Goal: Use online tool/utility

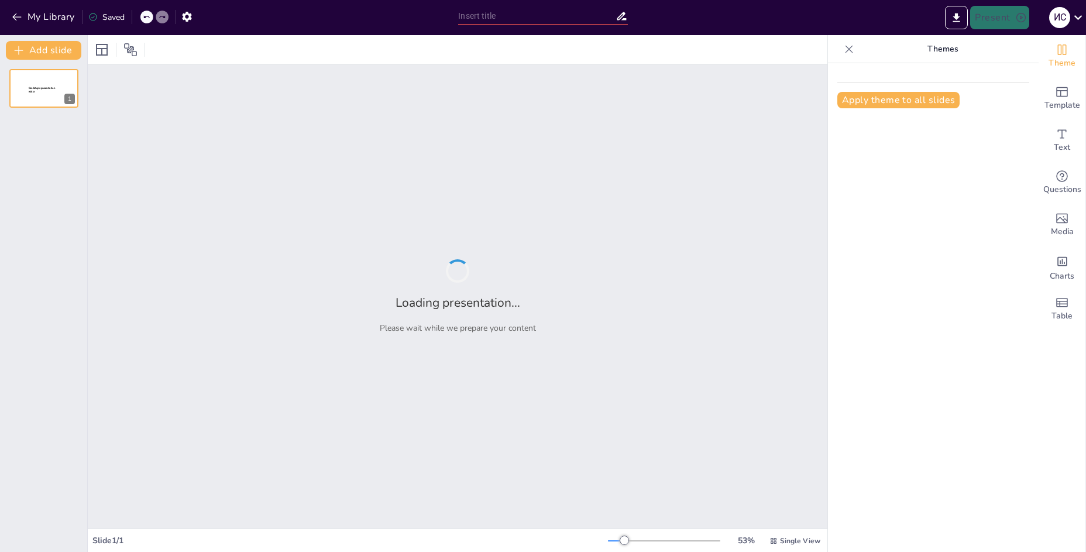
type input "Перспективы и риски: вхождение в реестр утилизаторов в условиях современного ры…"
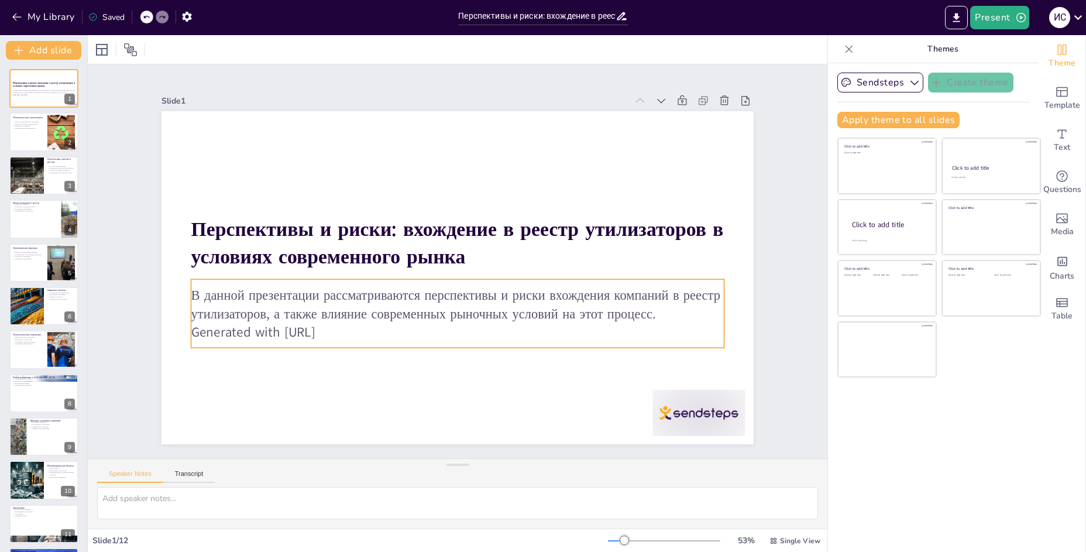
click at [343, 325] on p "Generated with [URL]" at bounding box center [450, 331] width 532 height 74
click at [349, 325] on p "Generated with [URL]" at bounding box center [457, 330] width 533 height 18
click at [48, 136] on div at bounding box center [60, 132] width 47 height 36
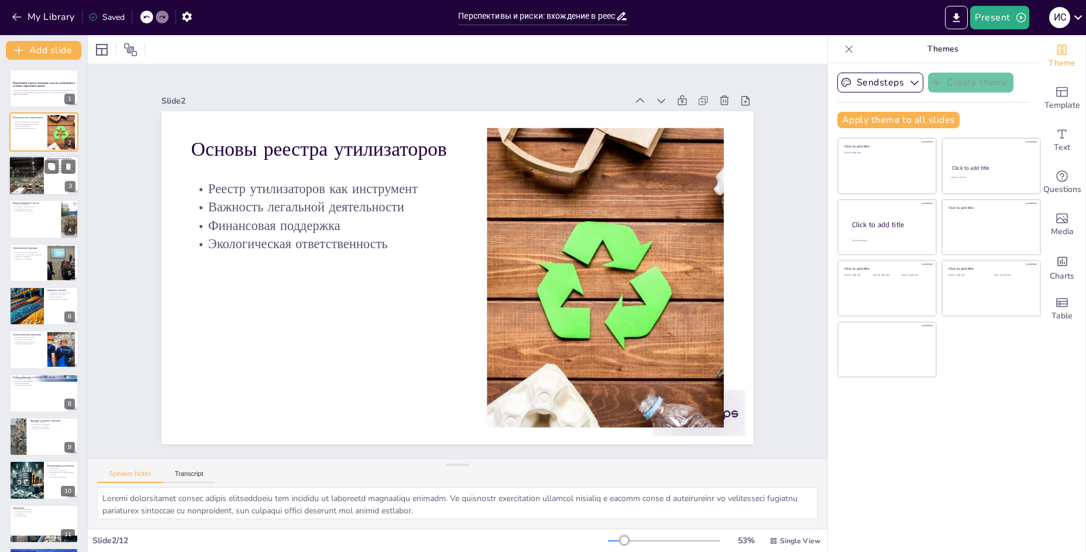
click at [60, 177] on div at bounding box center [44, 176] width 70 height 40
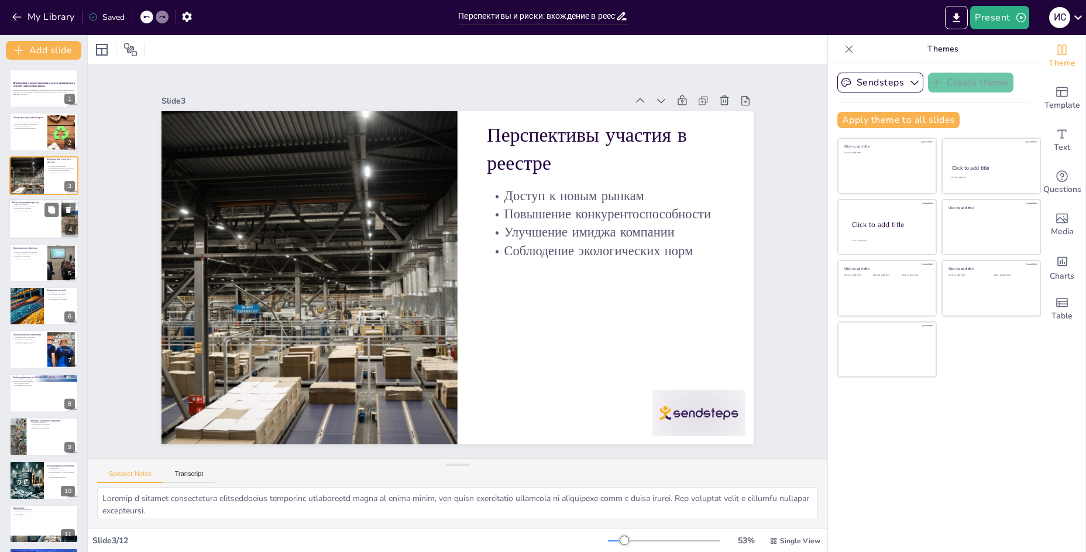
click at [54, 221] on div at bounding box center [44, 219] width 70 height 40
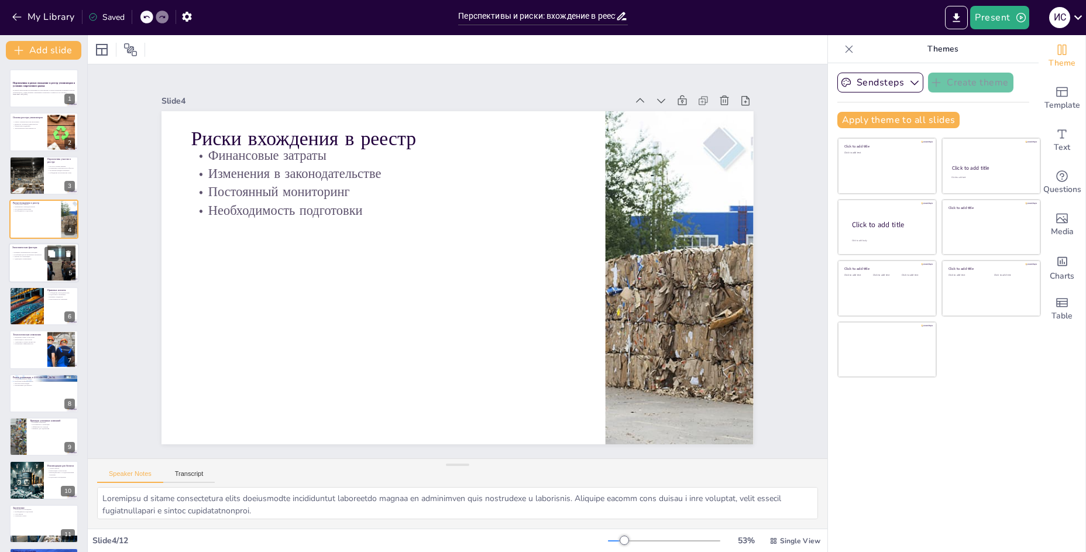
click at [38, 265] on div at bounding box center [44, 263] width 70 height 40
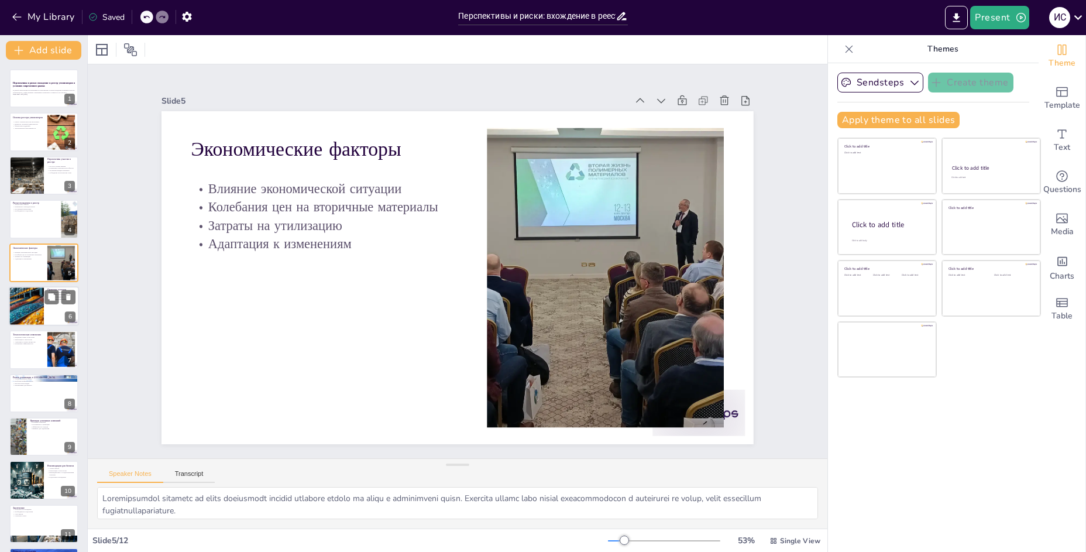
click at [65, 320] on div "6" at bounding box center [70, 316] width 11 height 11
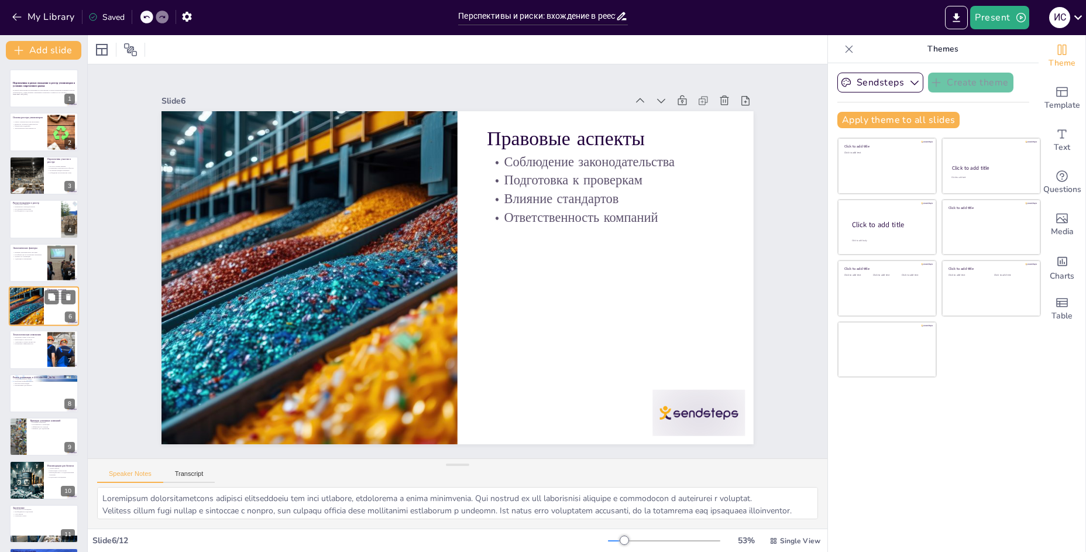
scroll to position [1, 0]
click at [38, 353] on div at bounding box center [44, 350] width 70 height 40
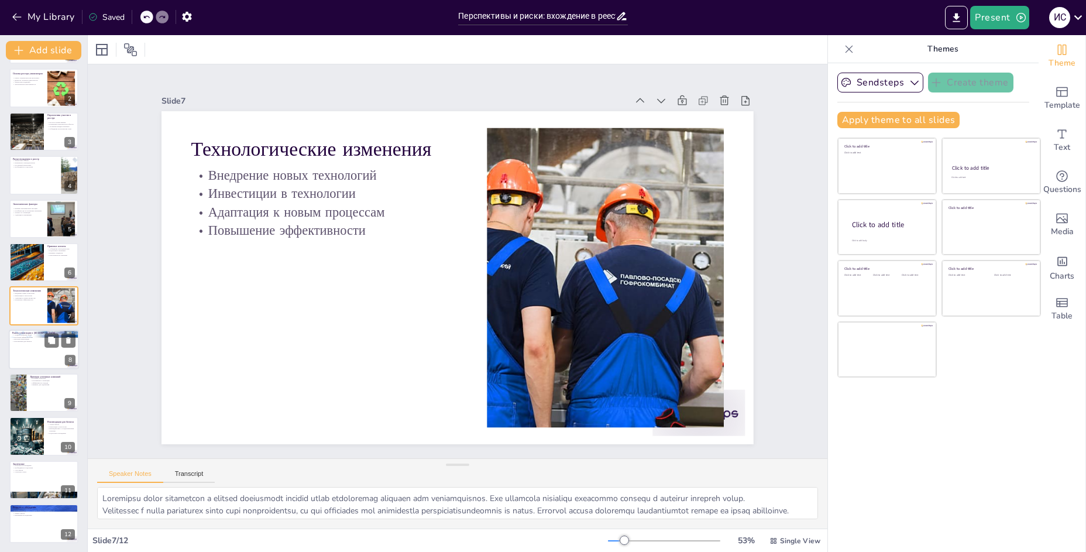
click at [47, 365] on div at bounding box center [44, 350] width 70 height 40
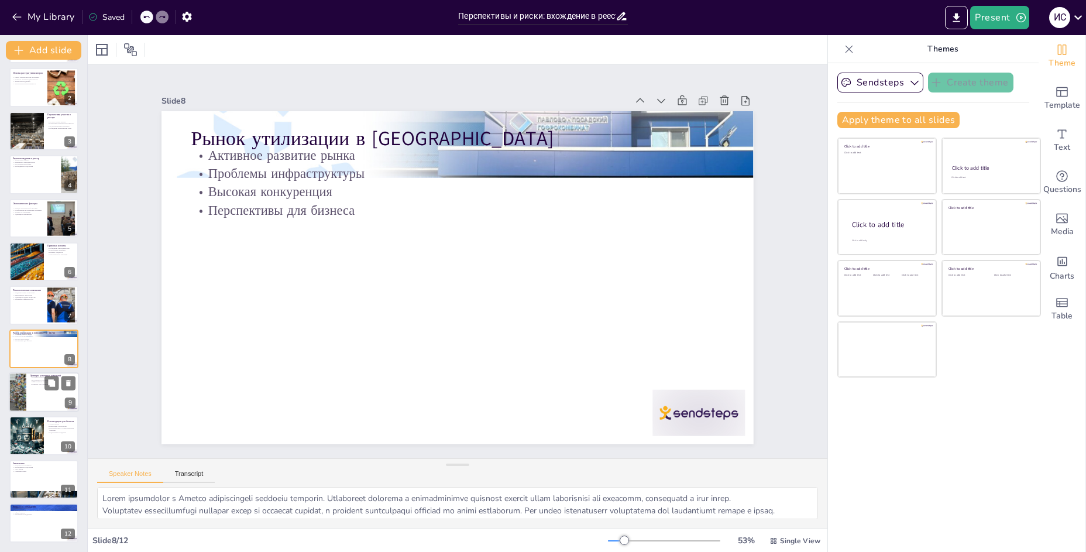
click at [47, 394] on div at bounding box center [44, 392] width 70 height 40
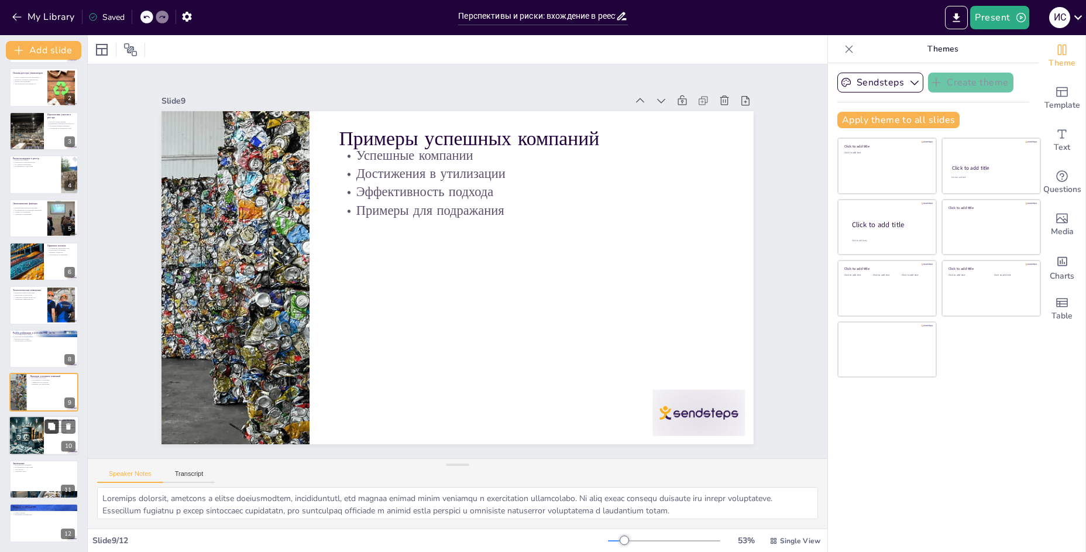
click at [53, 425] on icon at bounding box center [51, 426] width 7 height 7
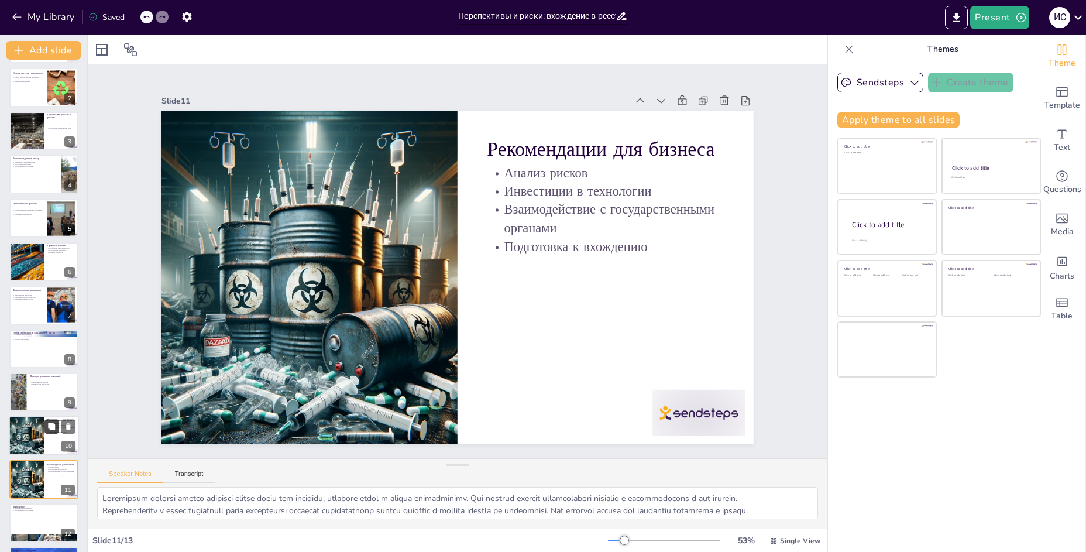
scroll to position [88, 0]
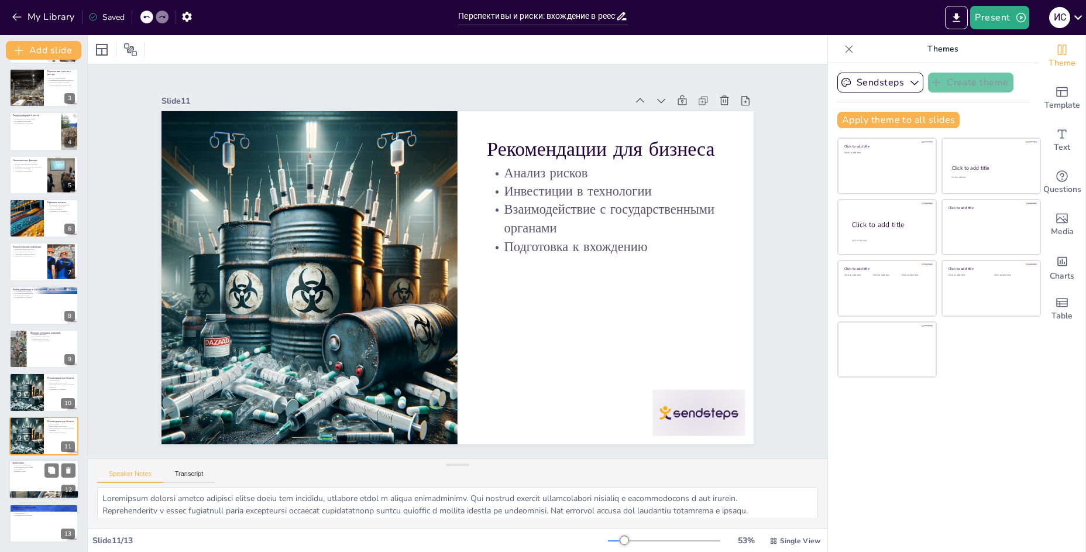
click at [38, 481] on div at bounding box center [44, 479] width 70 height 40
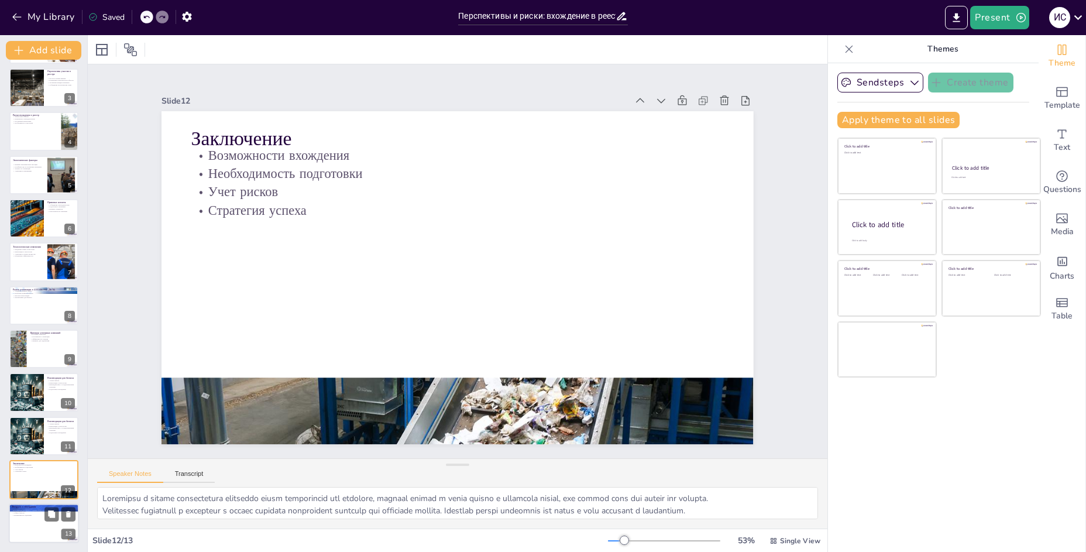
click at [46, 526] on div at bounding box center [44, 523] width 70 height 40
type textarea "Loremipsum d sitametc a elitseddoei temporinc utlabo etdolo magnaaliquae admini…"
